Goal: Task Accomplishment & Management: Manage account settings

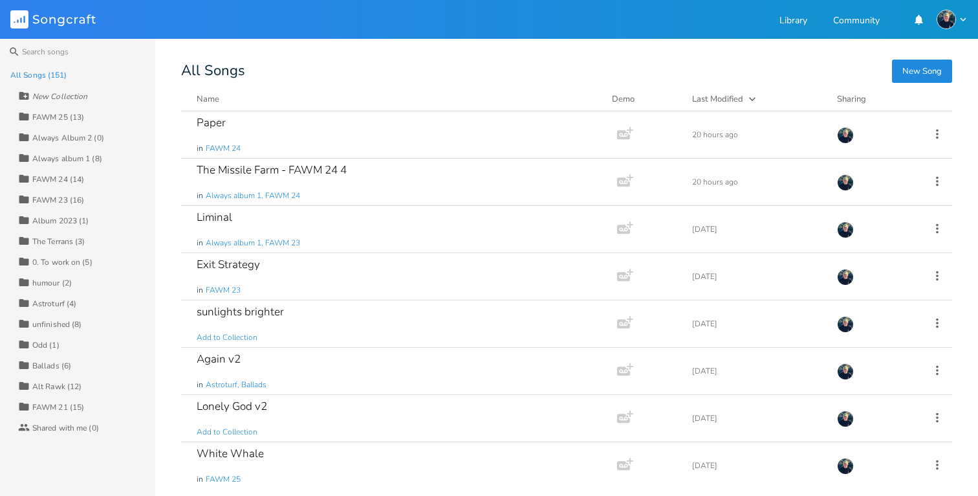
click at [21, 16] on rect at bounding box center [19, 19] width 18 height 18
click at [49, 138] on div "Always Album 2 (0)" at bounding box center [68, 138] width 72 height 8
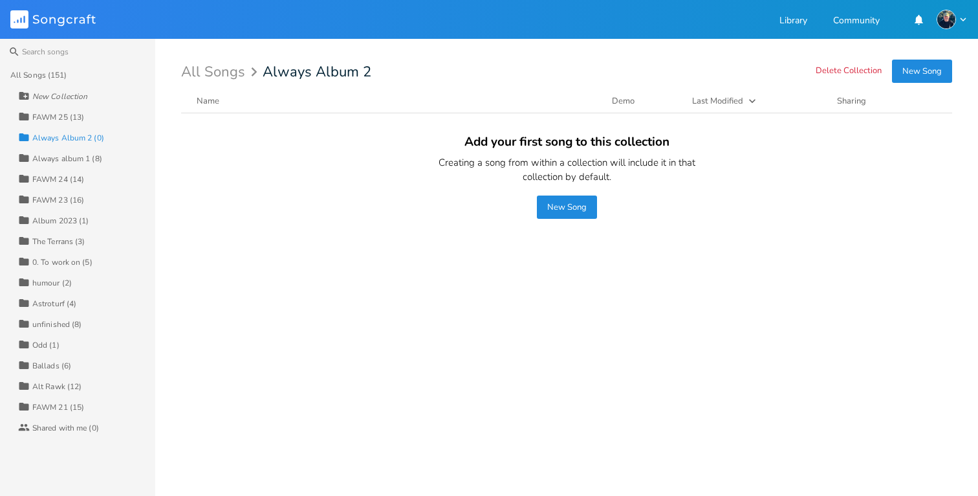
click at [47, 78] on div "All Songs (151)" at bounding box center [38, 75] width 57 height 8
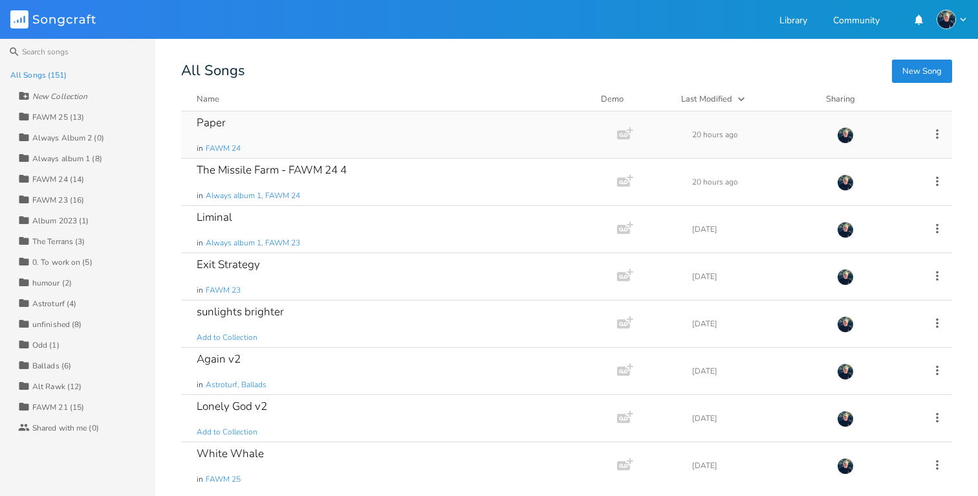
click at [931, 131] on icon at bounding box center [937, 134] width 14 height 14
click at [886, 195] on li "Collection Collections" at bounding box center [878, 198] width 104 height 22
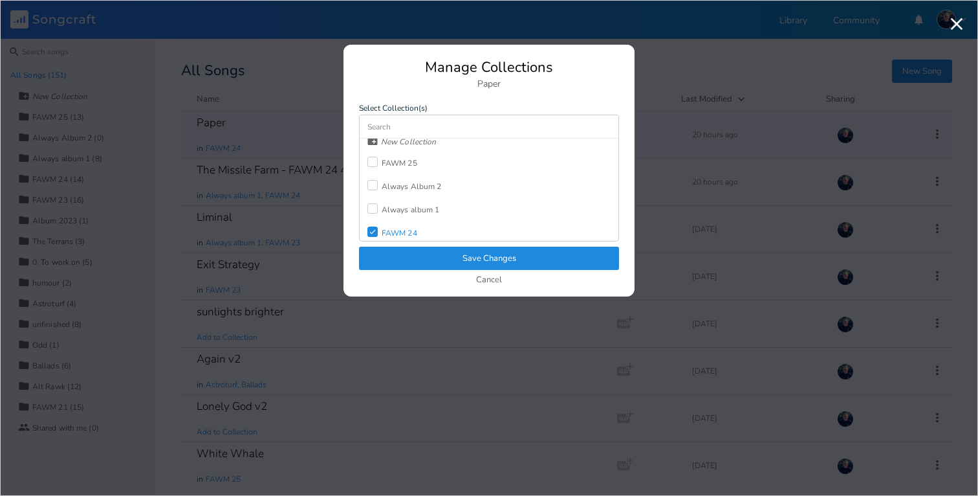
scroll to position [16, 0]
click at [373, 173] on div at bounding box center [372, 176] width 10 height 10
click at [448, 263] on button "Save Changes" at bounding box center [489, 257] width 260 height 23
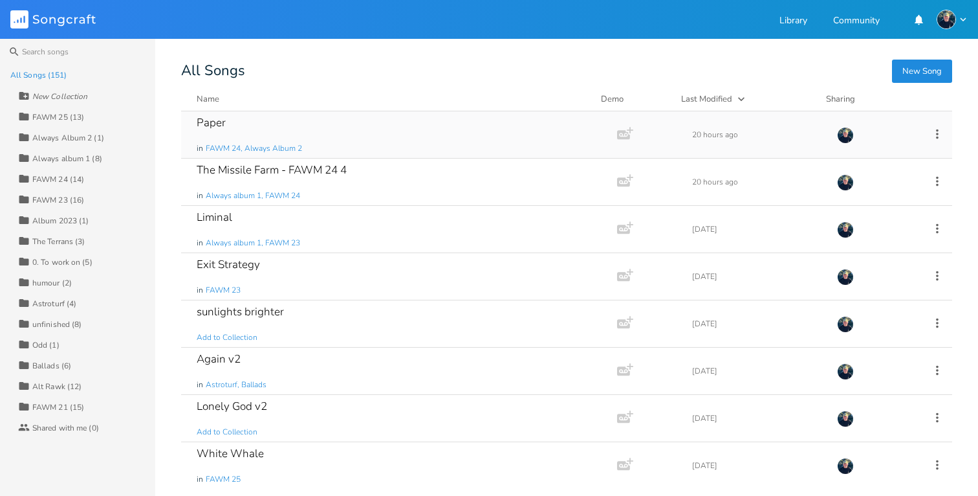
click at [87, 137] on div "Always Album 2 (1)" at bounding box center [68, 138] width 72 height 8
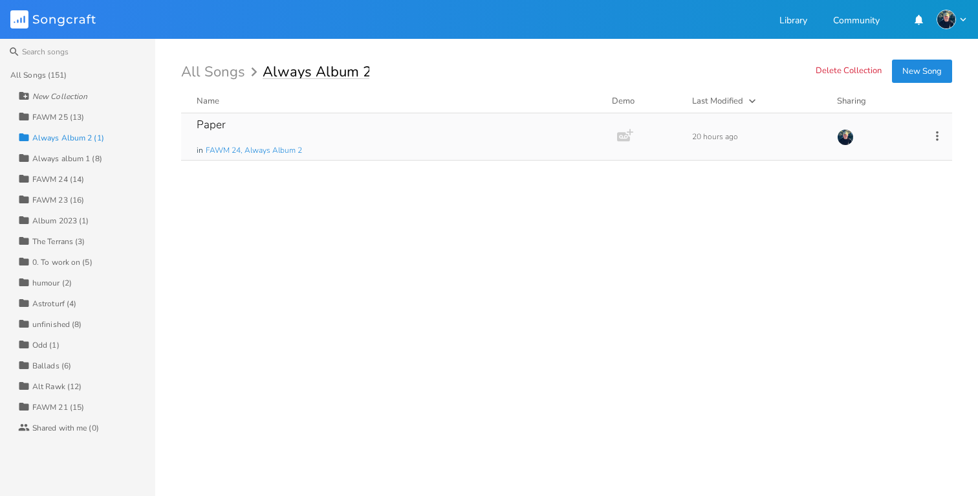
click at [362, 72] on input "Always Album 2" at bounding box center [316, 72] width 107 height 14
drag, startPoint x: 364, startPoint y: 71, endPoint x: 372, endPoint y: 71, distance: 8.4
click at [372, 71] on div "All Songs Always Album 2" at bounding box center [566, 72] width 771 height 14
type input "Always Album Hyperreal"
click at [280, 192] on div "Paper in FAWM 24, Always Album Hyperreal Add Demo 20 hours ago" at bounding box center [566, 299] width 771 height 372
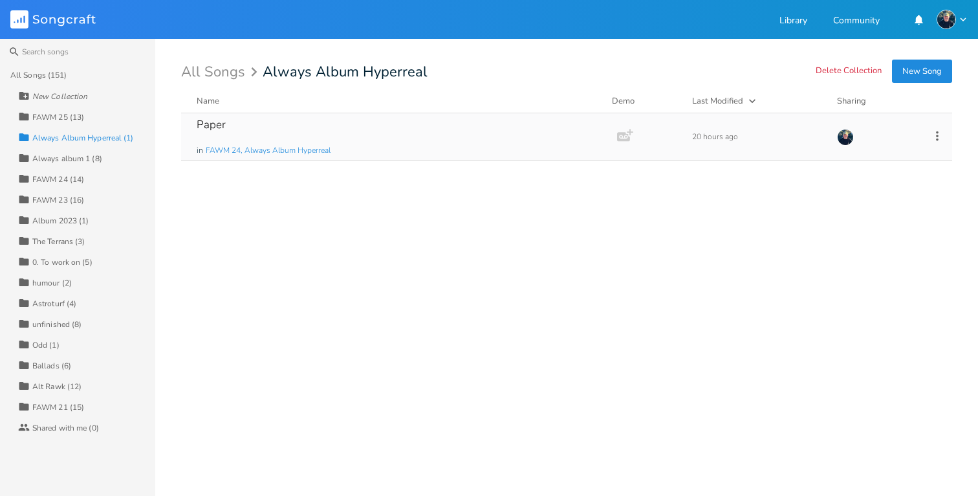
click at [67, 76] on div "All Songs (151)" at bounding box center [82, 75] width 145 height 21
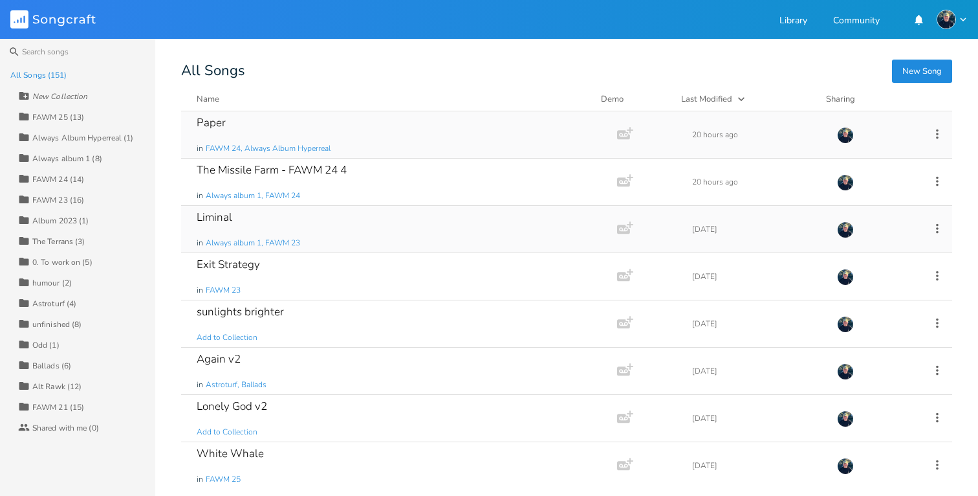
click at [930, 232] on icon at bounding box center [937, 228] width 14 height 14
click at [889, 288] on li "Collection Collections" at bounding box center [878, 292] width 104 height 22
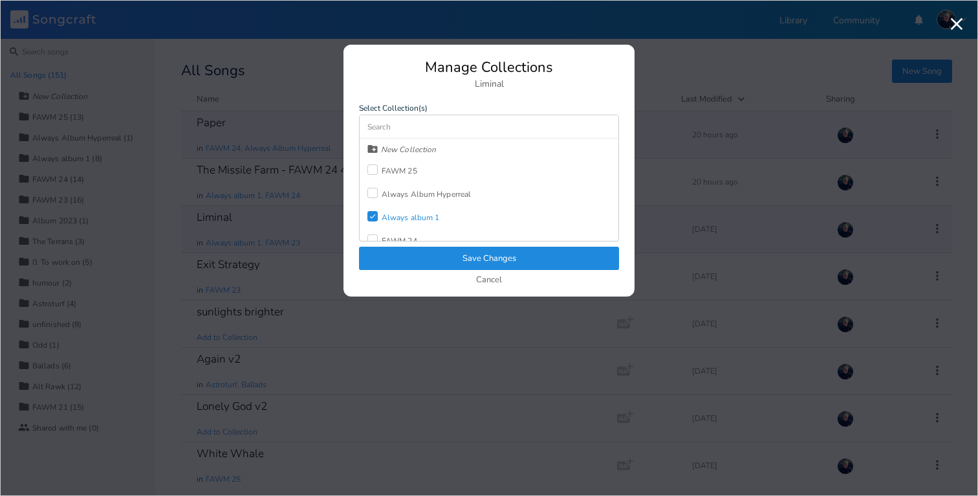
click at [374, 190] on div at bounding box center [372, 193] width 10 height 10
click at [426, 254] on button "Save Changes" at bounding box center [489, 257] width 260 height 23
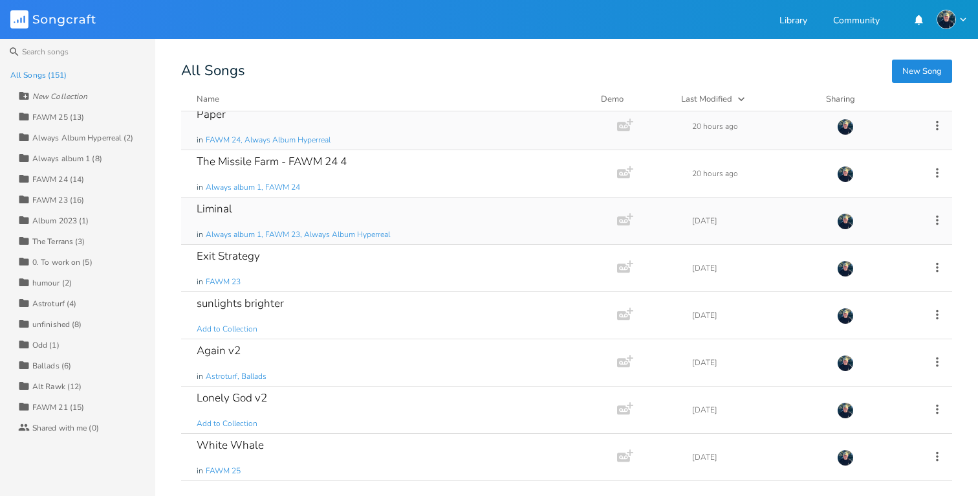
scroll to position [17, 0]
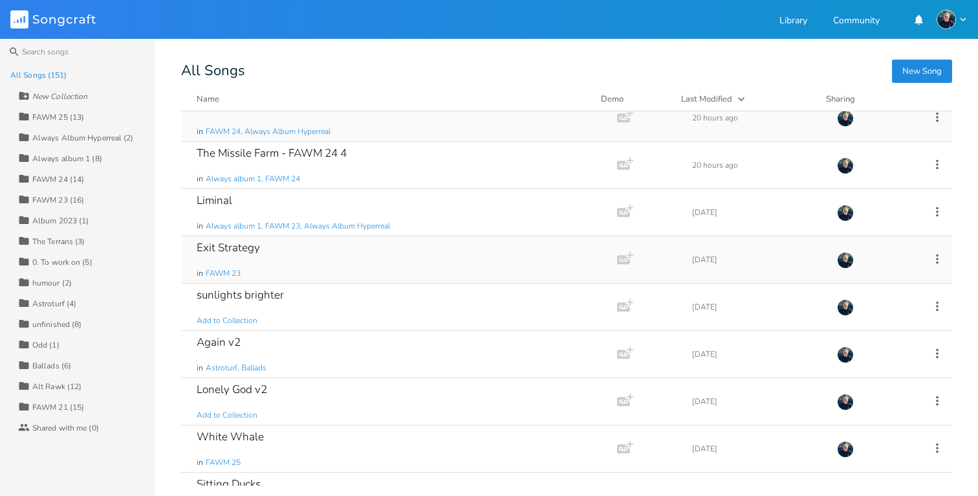
click at [930, 253] on icon at bounding box center [937, 259] width 14 height 14
click at [868, 325] on span "Collection Collections" at bounding box center [857, 322] width 52 height 9
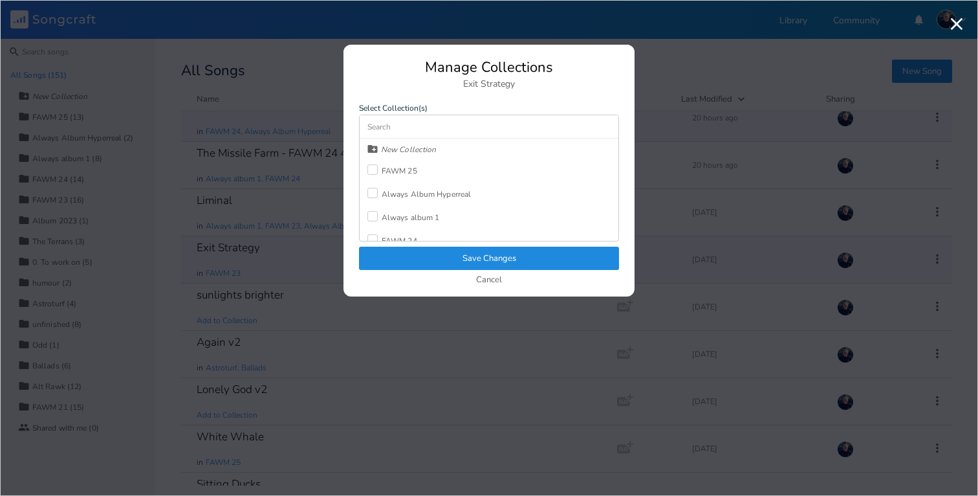
click at [374, 188] on div "Always Album Hyperreal" at bounding box center [419, 193] width 104 height 23
click at [400, 254] on button "Save Changes" at bounding box center [489, 257] width 260 height 23
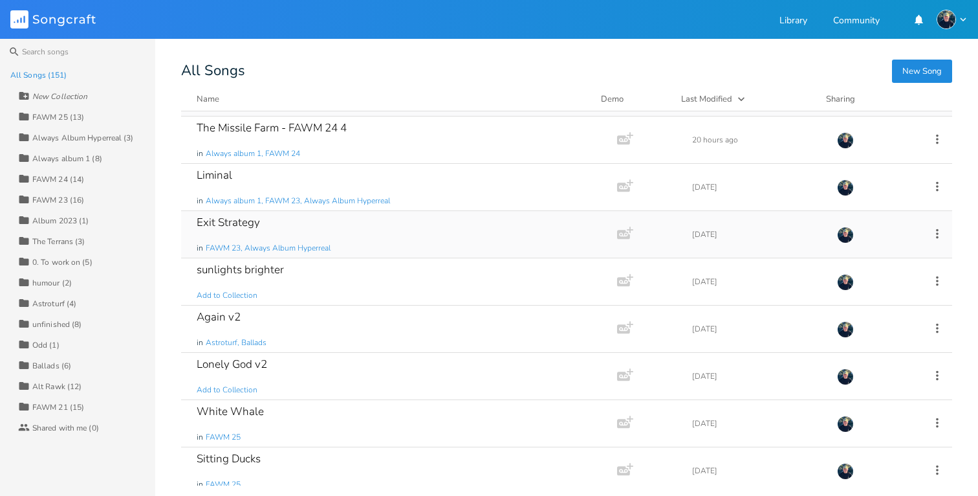
scroll to position [59, 0]
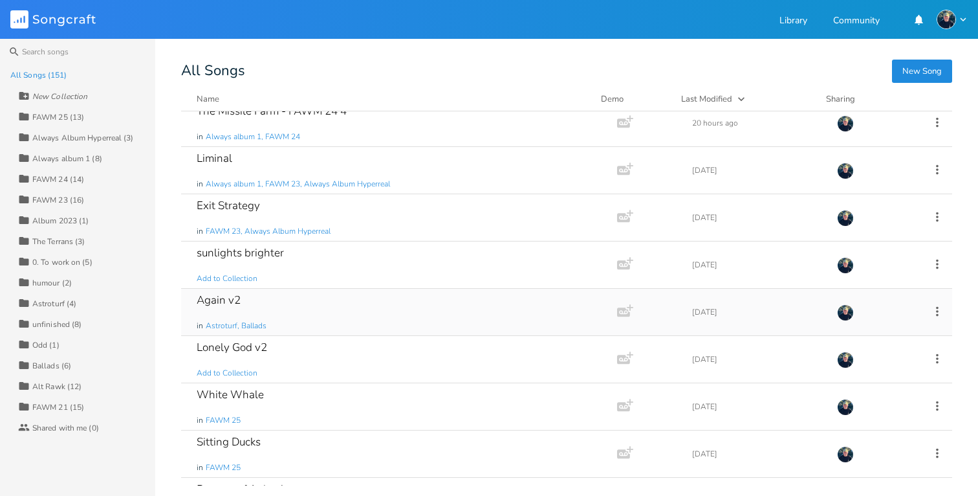
click at [930, 312] on icon at bounding box center [937, 311] width 14 height 14
click at [872, 375] on span "Collection Collections" at bounding box center [857, 375] width 52 height 9
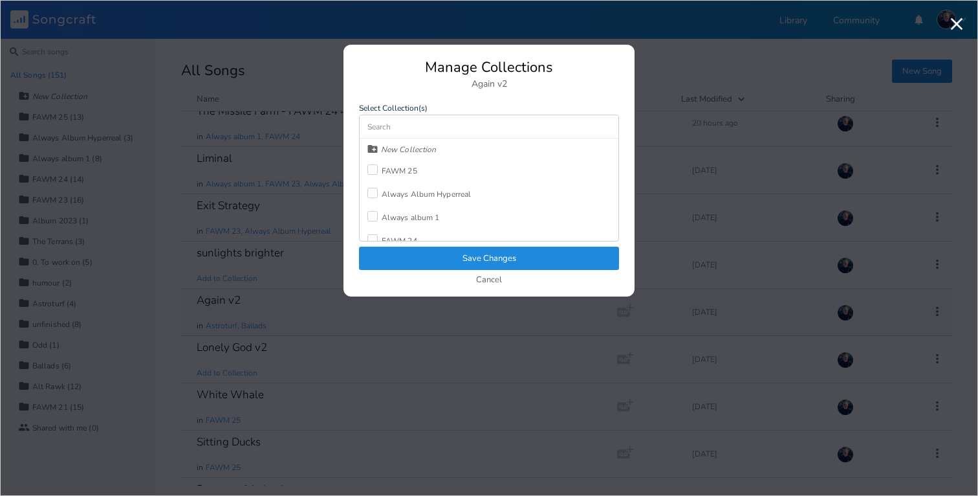
click at [370, 189] on div at bounding box center [372, 193] width 10 height 10
click at [399, 254] on button "Save Changes" at bounding box center [489, 257] width 260 height 23
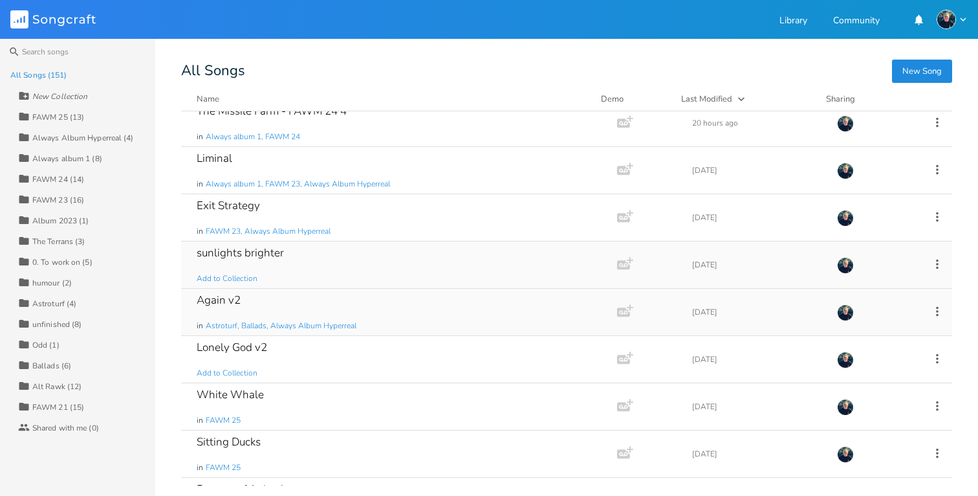
click at [936, 263] on icon at bounding box center [937, 264] width 3 height 10
click at [876, 327] on span "Collection Collections" at bounding box center [857, 327] width 52 height 9
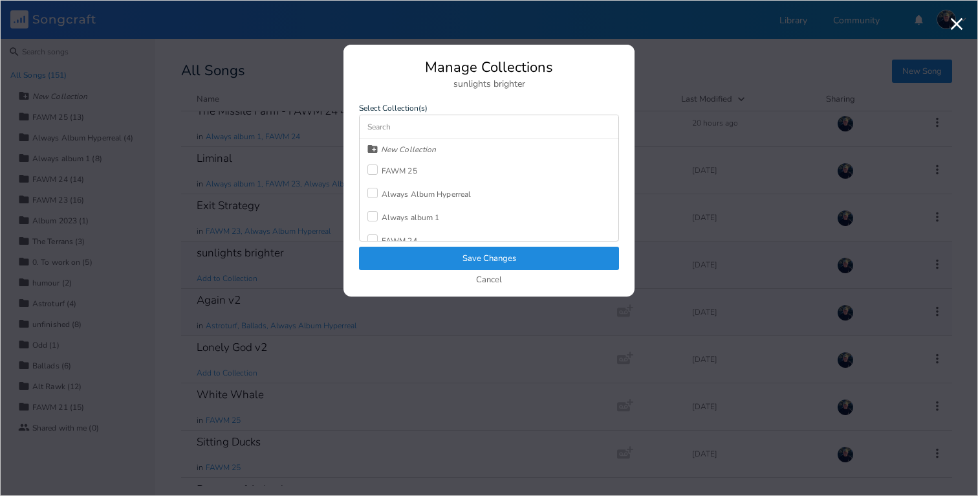
scroll to position [8, 0]
click at [375, 186] on div at bounding box center [372, 184] width 10 height 10
click at [390, 243] on div "Manage Collections sunlights brighter Select Collection(s) New Collection FAWM …" at bounding box center [489, 178] width 291 height 236
click at [392, 248] on button "Save Changes" at bounding box center [489, 257] width 260 height 23
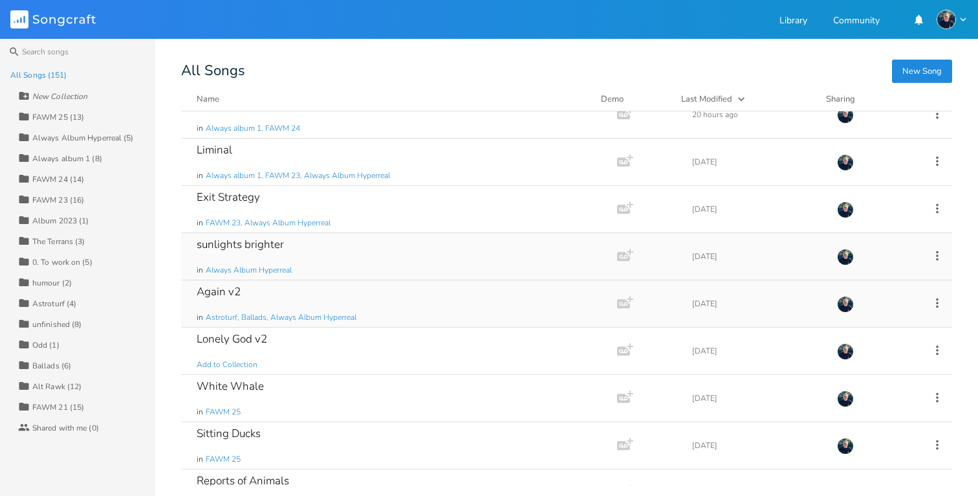
scroll to position [76, 0]
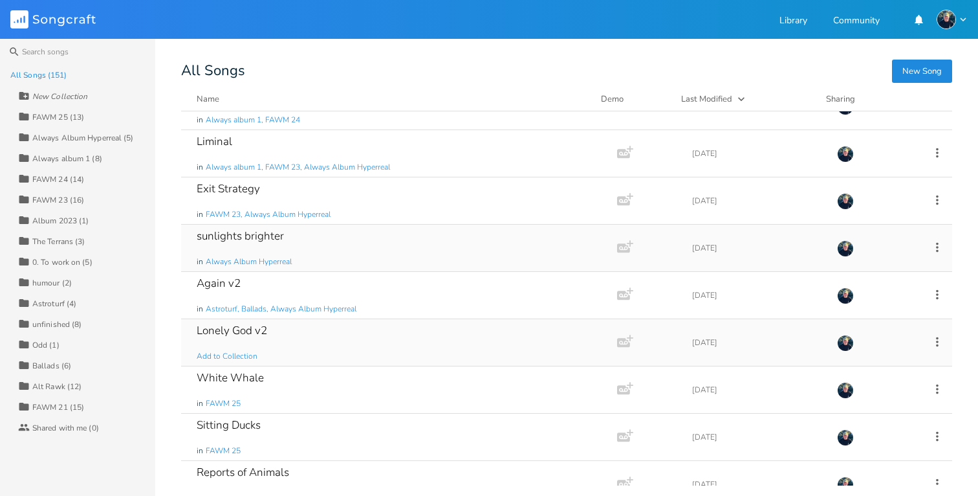
click at [932, 340] on icon at bounding box center [937, 341] width 14 height 14
click at [866, 407] on span "Collection Collections" at bounding box center [857, 405] width 52 height 9
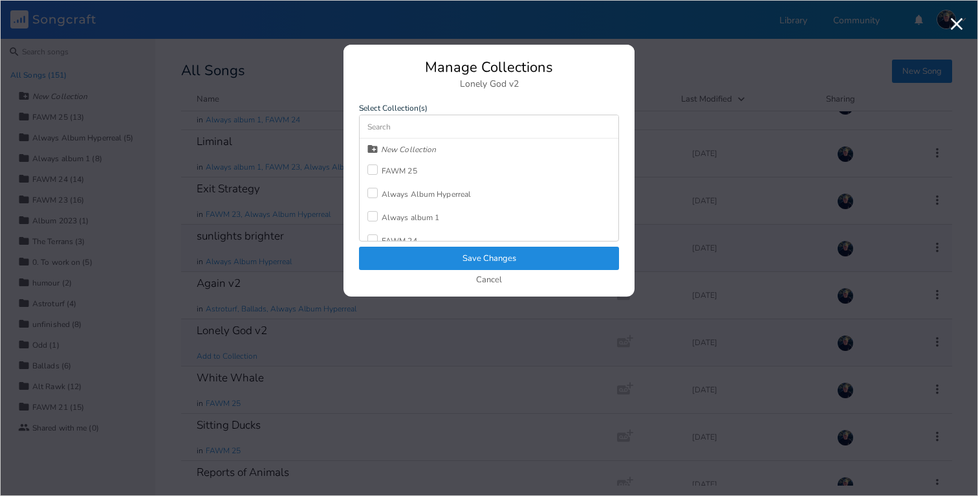
click at [370, 188] on div at bounding box center [372, 193] width 10 height 10
click at [395, 251] on button "Save Changes" at bounding box center [489, 257] width 260 height 23
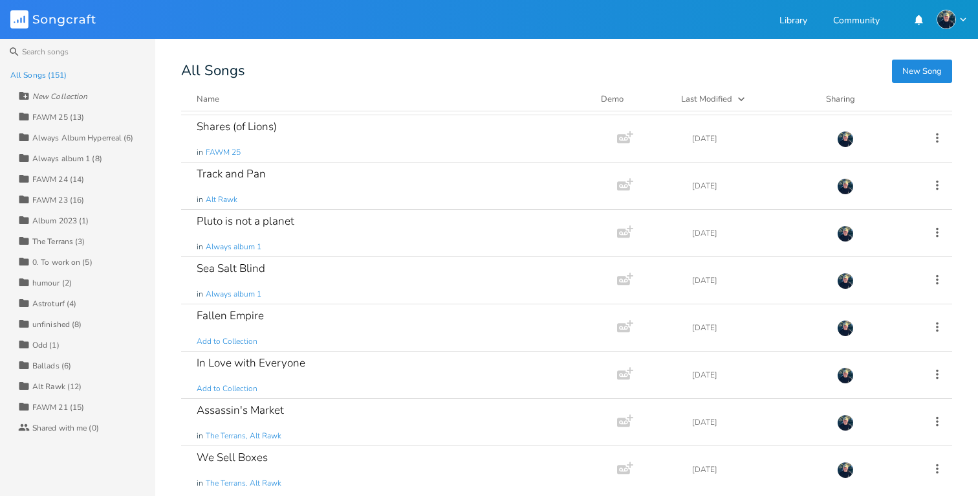
scroll to position [980, 0]
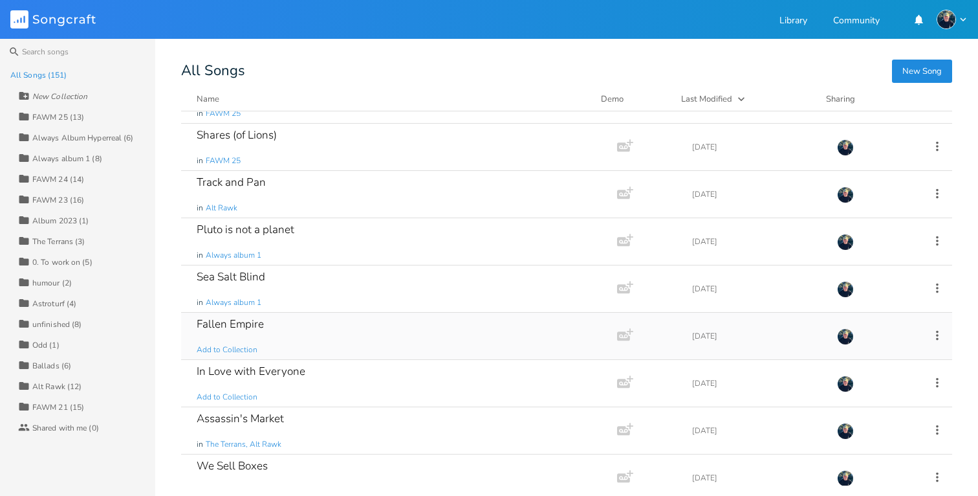
click at [936, 335] on icon at bounding box center [937, 335] width 3 height 10
click at [867, 402] on span "Collection Collections" at bounding box center [857, 399] width 52 height 9
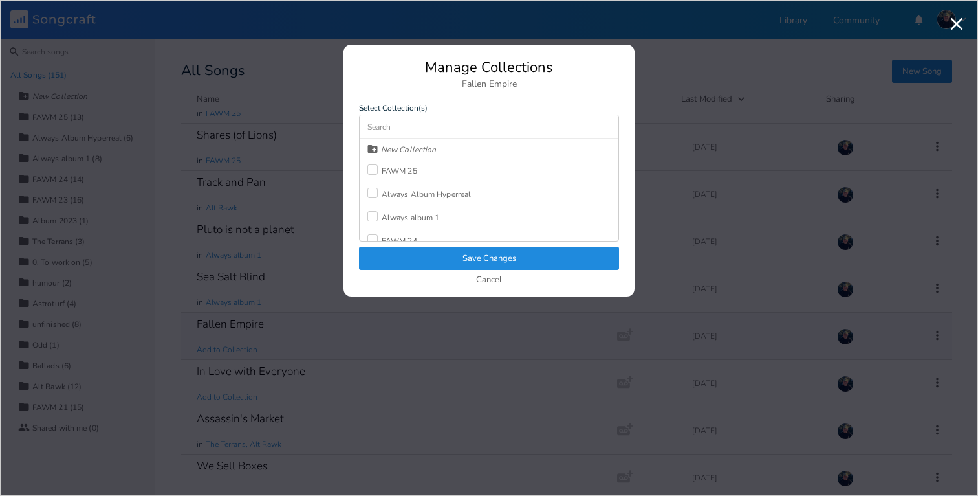
click at [376, 190] on div at bounding box center [372, 193] width 10 height 10
click at [411, 256] on button "Save Changes" at bounding box center [489, 257] width 260 height 23
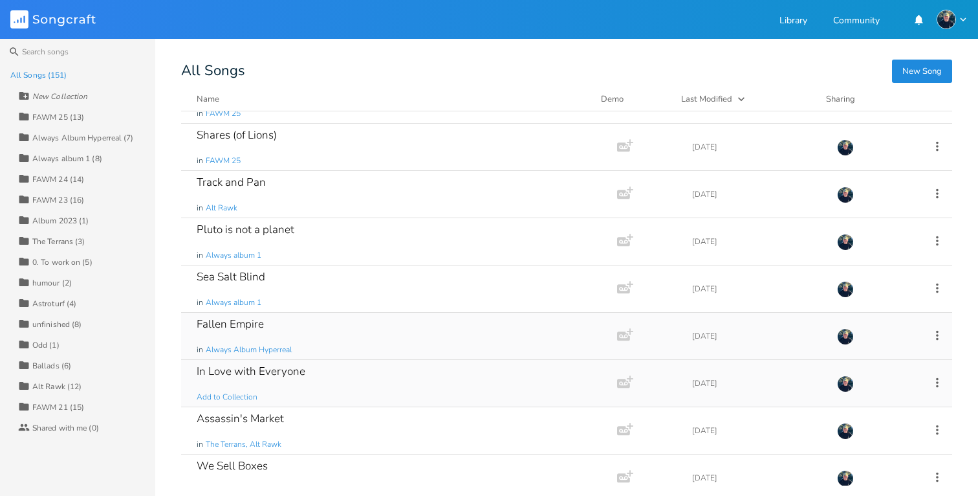
click at [930, 382] on icon at bounding box center [937, 382] width 14 height 14
click at [881, 300] on span "Collection Collections" at bounding box center [857, 302] width 52 height 9
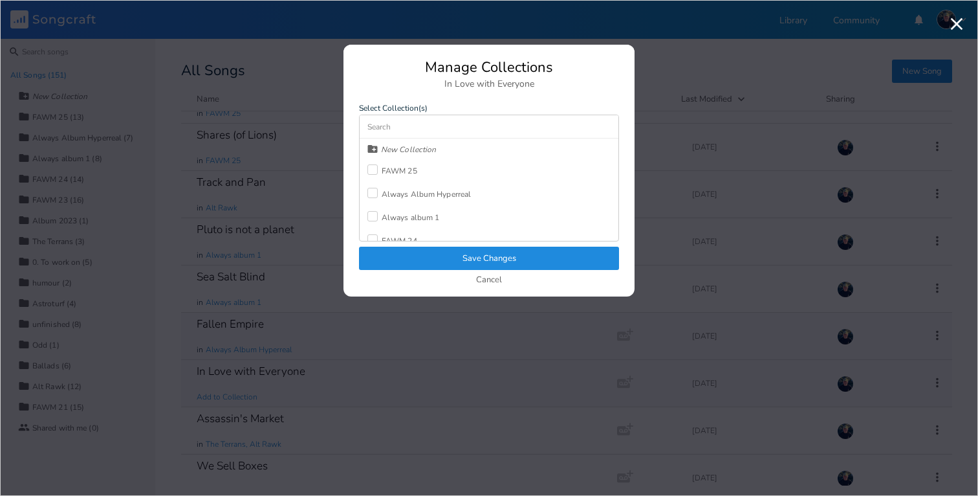
click at [371, 190] on div at bounding box center [372, 193] width 10 height 10
click at [396, 255] on button "Save Changes" at bounding box center [489, 257] width 260 height 23
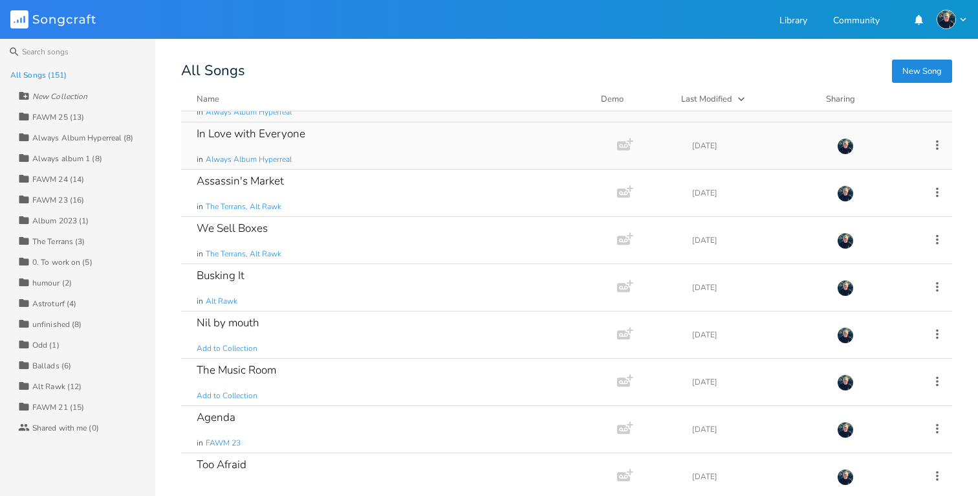
scroll to position [1234, 0]
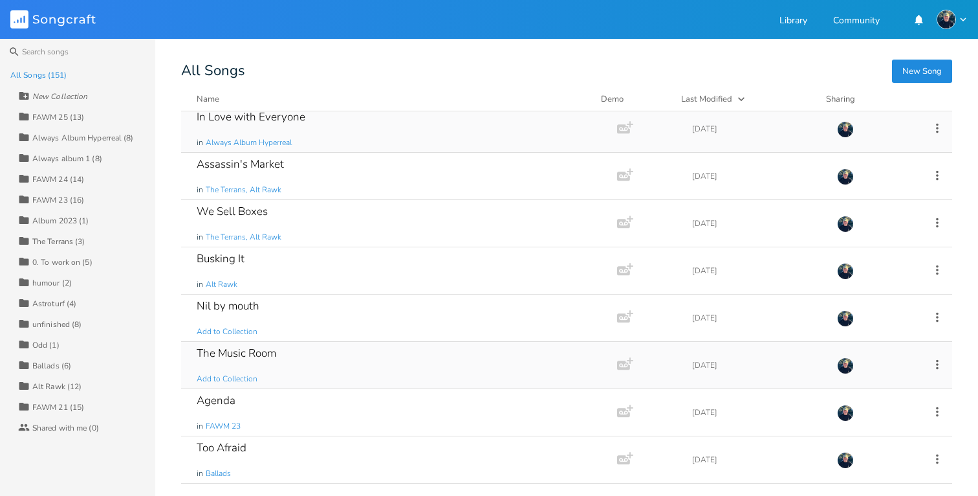
click at [932, 364] on icon at bounding box center [937, 364] width 14 height 14
click at [875, 281] on span "Collection Collections" at bounding box center [857, 284] width 52 height 9
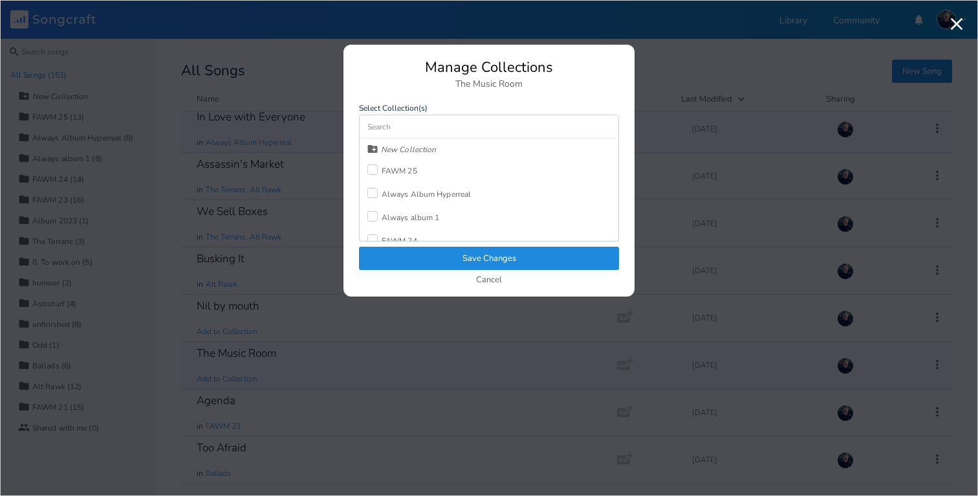
click at [371, 189] on div at bounding box center [372, 193] width 10 height 10
click at [391, 250] on button "Save Changes" at bounding box center [489, 257] width 260 height 23
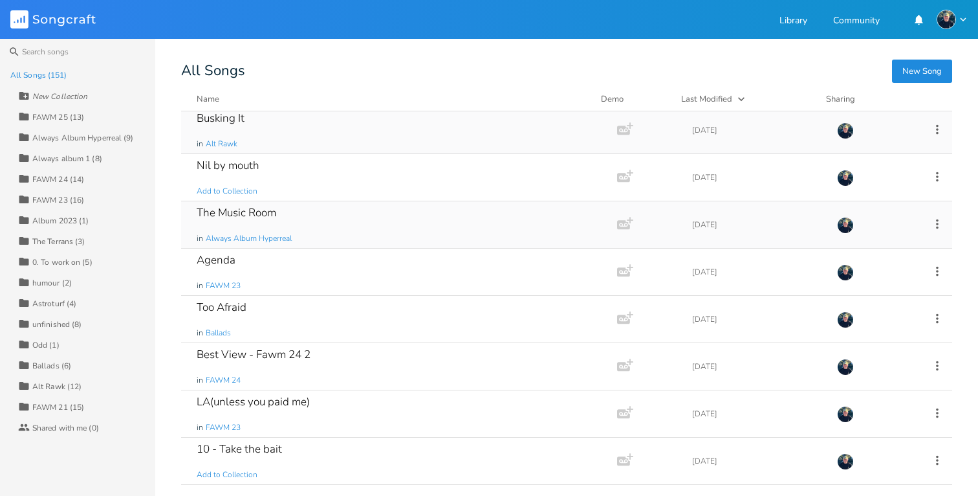
scroll to position [1478, 0]
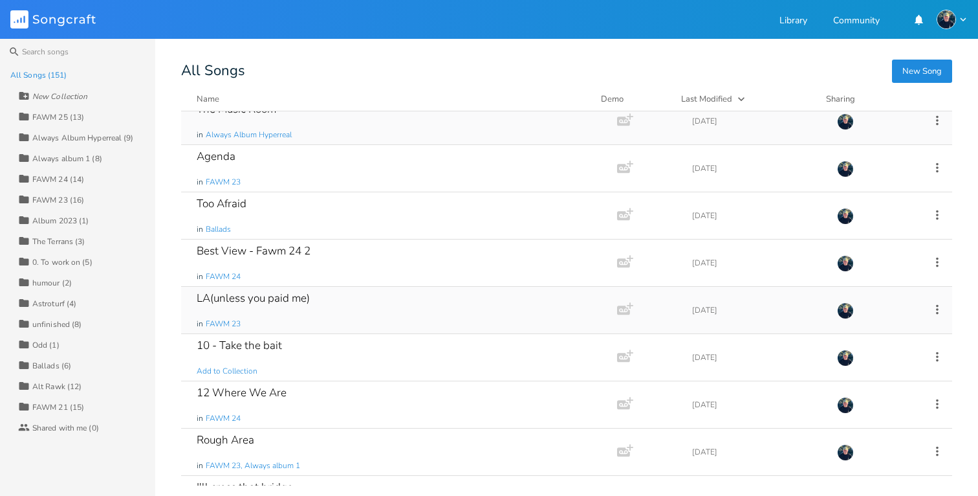
click at [931, 309] on icon at bounding box center [937, 309] width 14 height 14
click at [867, 369] on span "Collection Collections" at bounding box center [857, 373] width 52 height 9
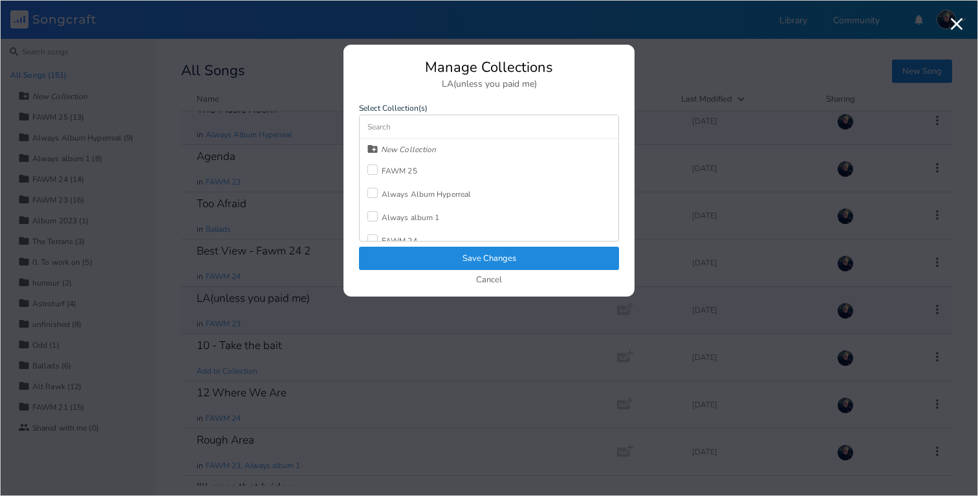
click at [371, 190] on div at bounding box center [372, 193] width 10 height 10
click at [399, 252] on button "Save Changes" at bounding box center [489, 257] width 260 height 23
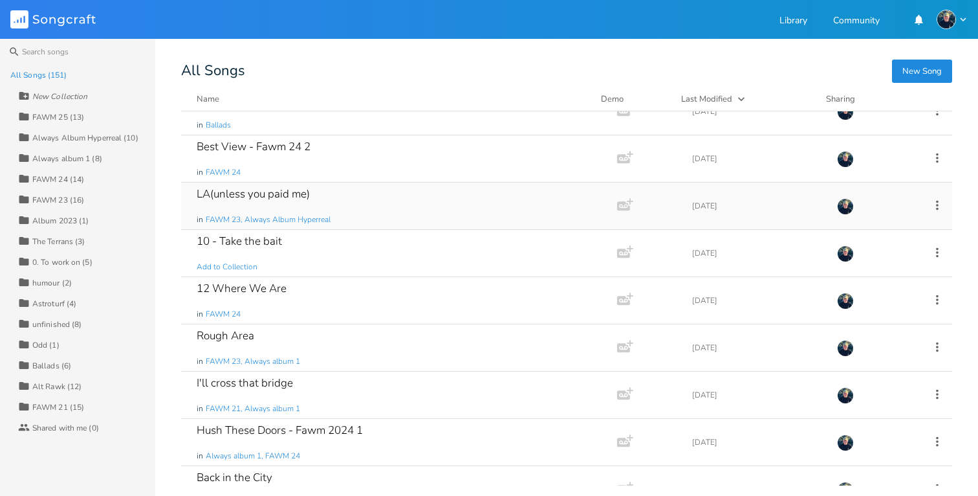
scroll to position [1598, 0]
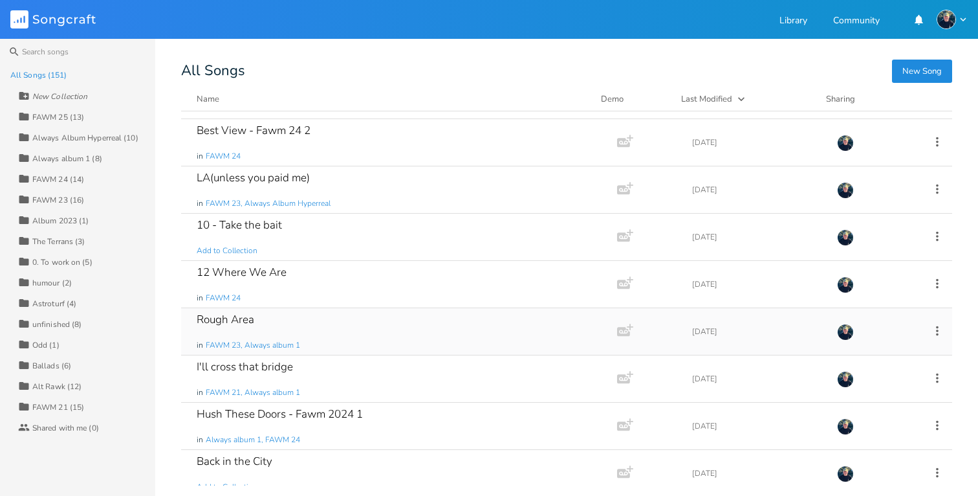
click at [934, 329] on icon at bounding box center [937, 330] width 14 height 14
click at [860, 396] on span "Collection Collections" at bounding box center [857, 394] width 52 height 9
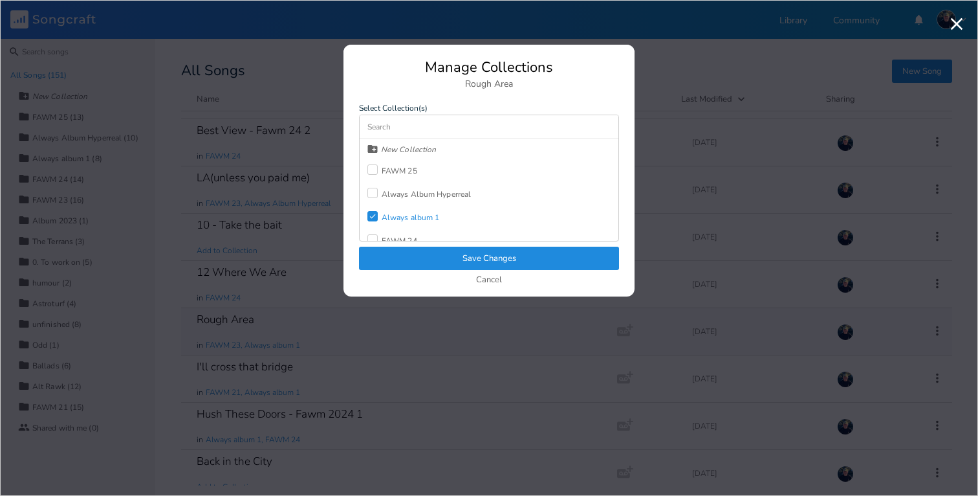
click at [377, 188] on div at bounding box center [372, 193] width 10 height 10
click at [392, 258] on button "Save Changes" at bounding box center [489, 257] width 260 height 23
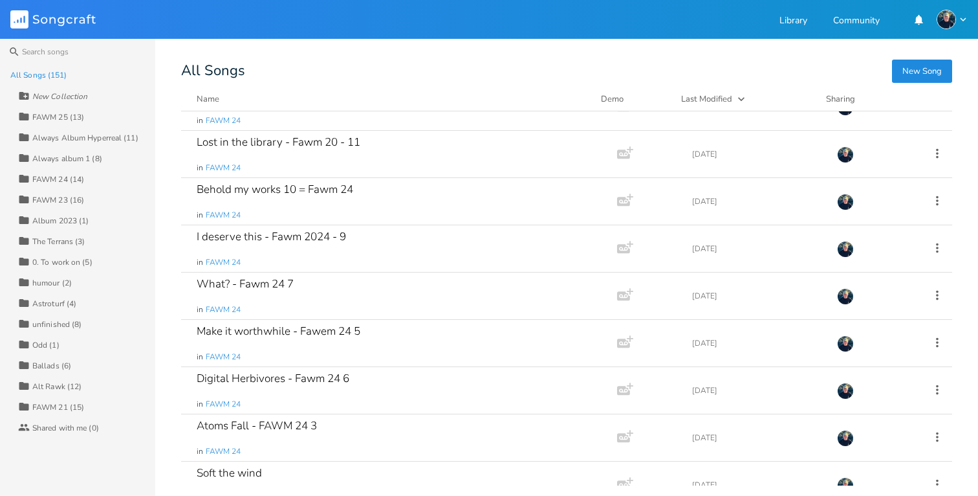
scroll to position [2344, 0]
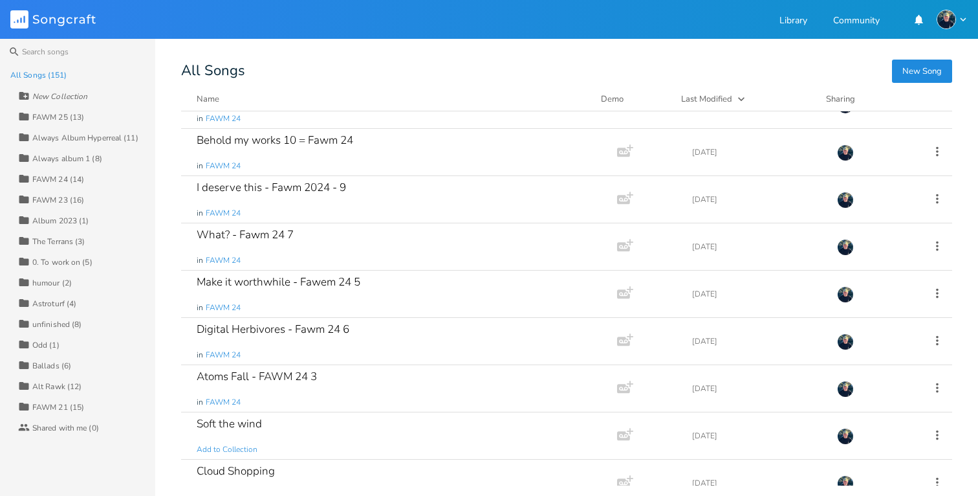
click at [52, 138] on div "Always Album Hyperreal (11)" at bounding box center [85, 138] width 106 height 8
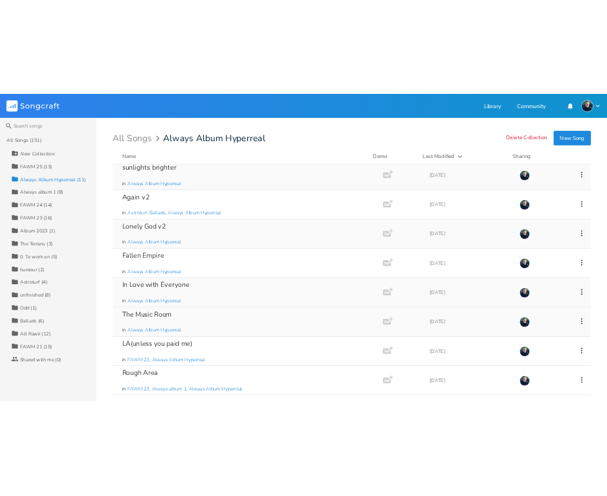
scroll to position [0, 0]
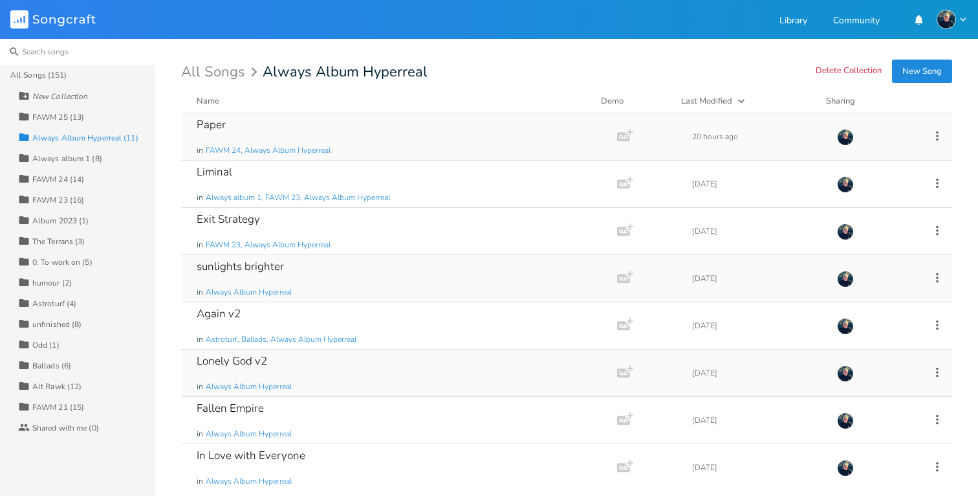
click at [41, 54] on input at bounding box center [77, 52] width 155 height 26
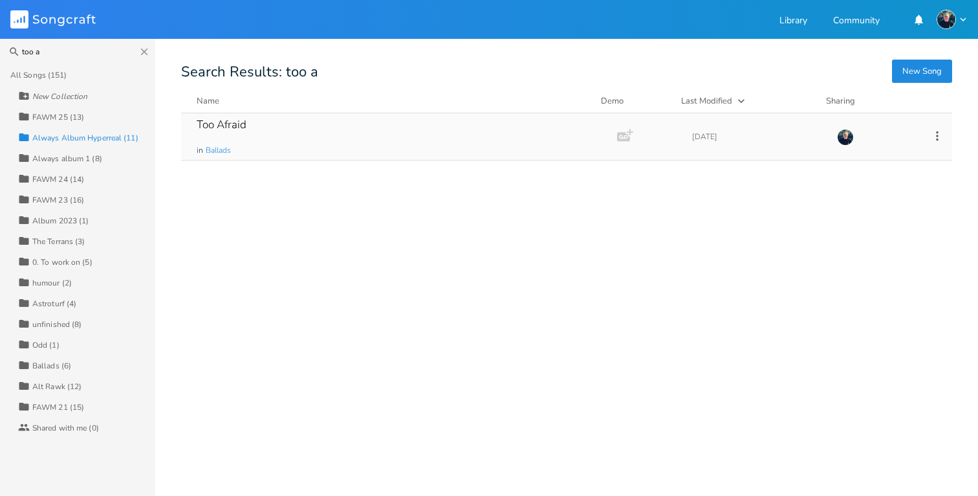
click at [939, 137] on icon at bounding box center [937, 136] width 14 height 14
click at [883, 197] on span "Collection Collections" at bounding box center [864, 199] width 52 height 9
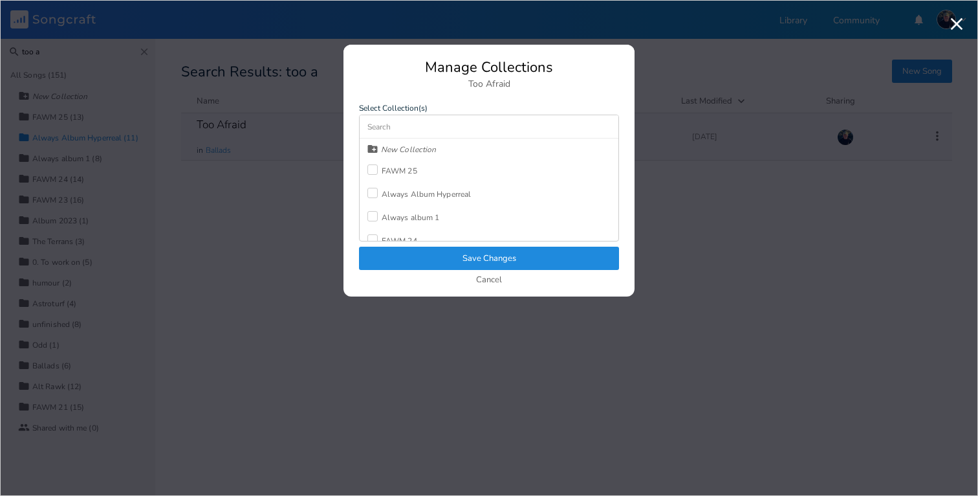
click at [375, 188] on div at bounding box center [372, 193] width 10 height 10
click at [376, 258] on button "Save Changes" at bounding box center [489, 257] width 260 height 23
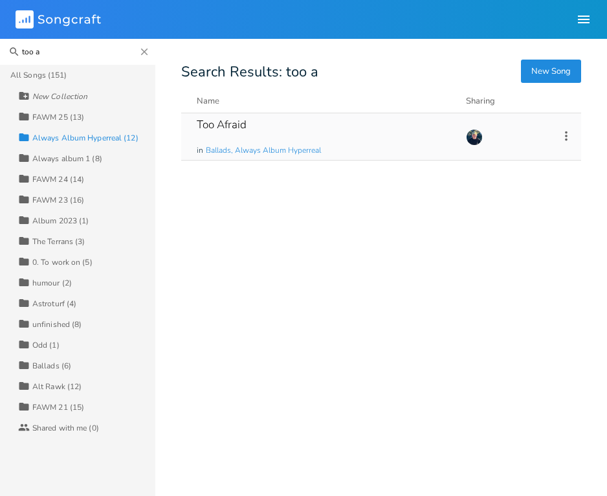
click at [36, 56] on input "too a" at bounding box center [77, 52] width 155 height 26
click at [46, 54] on input "too a" at bounding box center [77, 52] width 155 height 26
type input "t"
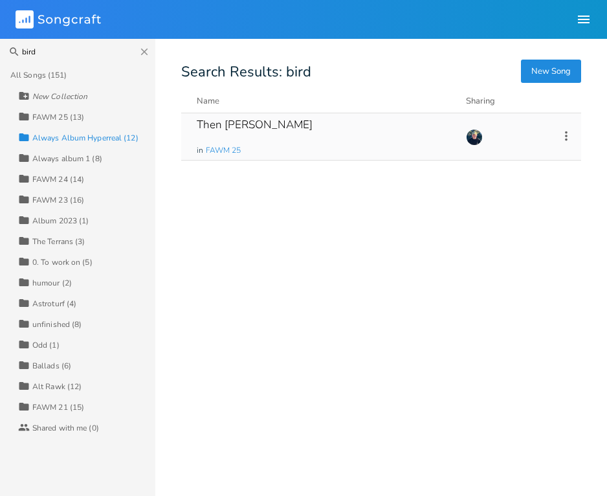
click at [562, 134] on icon at bounding box center [566, 136] width 14 height 14
click at [520, 195] on li "Collection Collections" at bounding box center [514, 200] width 104 height 22
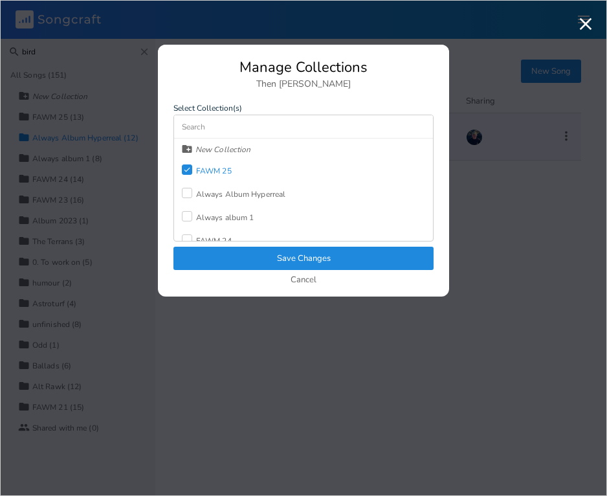
click at [179, 190] on div "New Collection Check FAWM 25 Always Album Hyperreal Always album 1 FAWM 24 FAWM…" at bounding box center [303, 189] width 259 height 102
click at [188, 190] on div at bounding box center [187, 193] width 10 height 10
click at [195, 252] on button "Save Changes" at bounding box center [303, 257] width 260 height 23
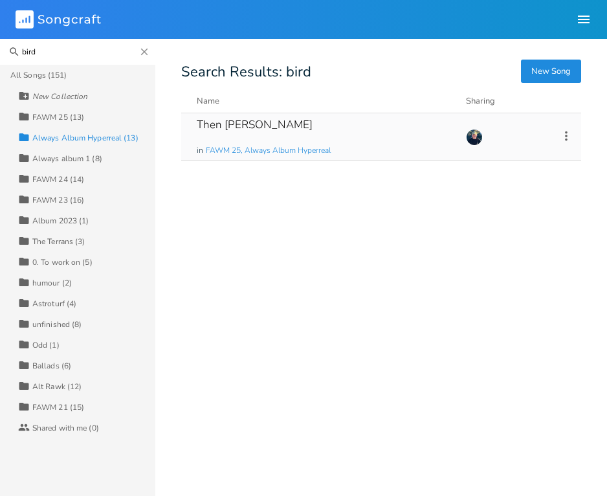
click at [47, 52] on input "bird" at bounding box center [77, 52] width 155 height 26
type input "plut"
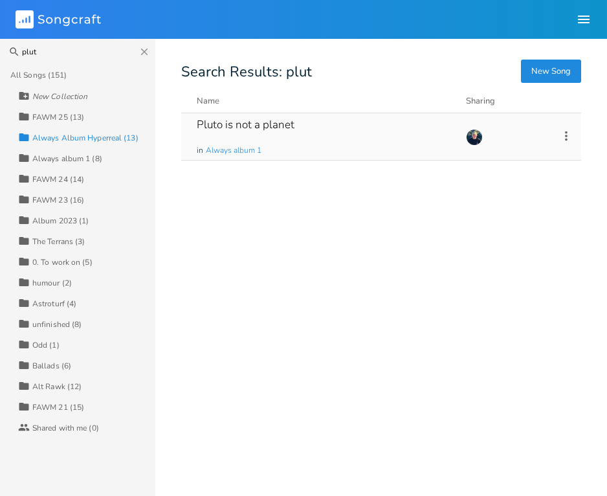
click at [562, 139] on icon at bounding box center [566, 136] width 14 height 14
click at [504, 197] on span "Collection Collections" at bounding box center [493, 199] width 52 height 9
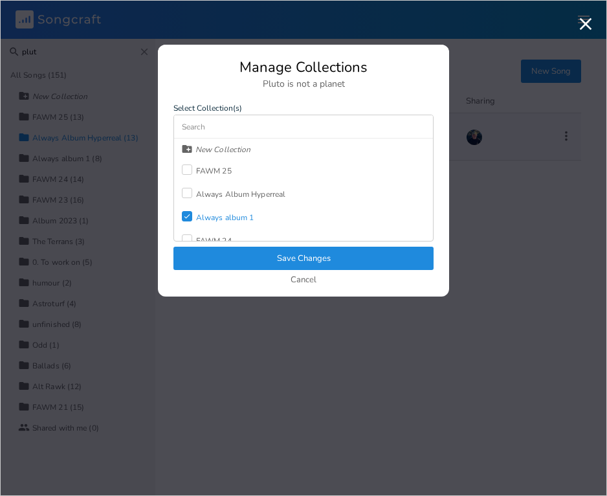
click at [186, 191] on div at bounding box center [187, 193] width 10 height 10
click at [197, 258] on button "Save Changes" at bounding box center [303, 257] width 260 height 23
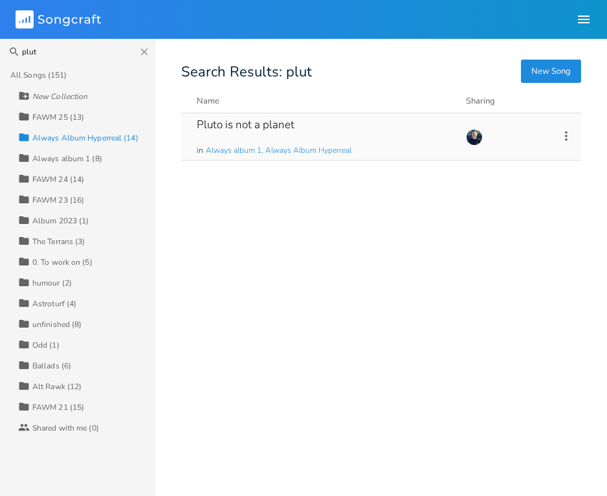
click at [274, 298] on div "Pluto is not a planet in Always album 1, Always Album Hyperreal Add Demo [DATE]" at bounding box center [381, 299] width 400 height 372
